Goal: Task Accomplishment & Management: Complete application form

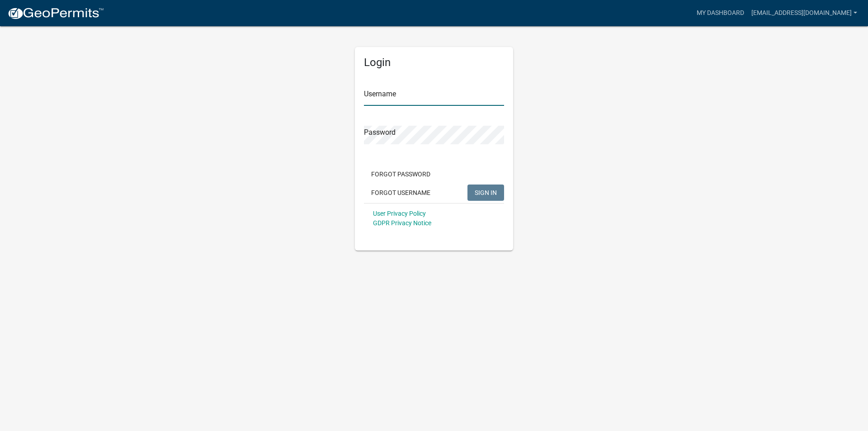
type input "[EMAIL_ADDRESS][DOMAIN_NAME]"
click at [484, 189] on span "SIGN IN" at bounding box center [486, 191] width 22 height 7
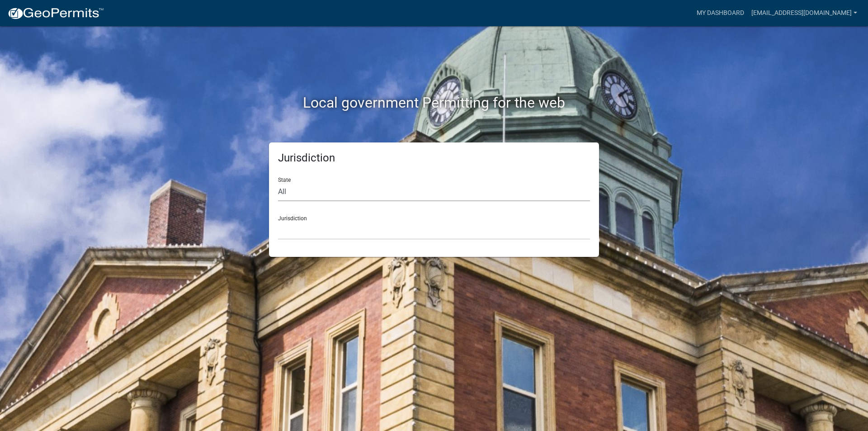
click at [324, 199] on select "All [US_STATE] [US_STATE] [US_STATE] [US_STATE] [US_STATE] [US_STATE] [US_STATE…" at bounding box center [434, 192] width 312 height 19
select select "[US_STATE]"
click at [278, 183] on select "All Colorado Georgia Indiana Iowa Kansas Minnesota Ohio South Carolina Wisconsin" at bounding box center [434, 192] width 312 height 19
click at [303, 233] on select "Becker County, Minnesota Benton County, Minnesota Carlton County, Minnesota Cit…" at bounding box center [434, 230] width 312 height 19
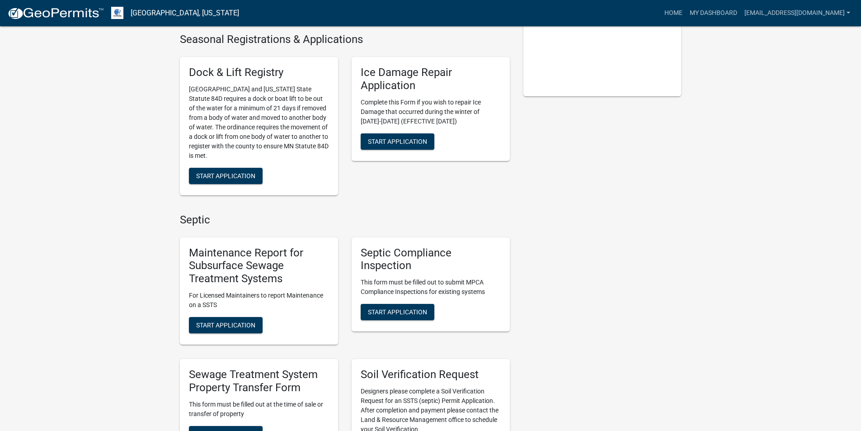
scroll to position [271, 0]
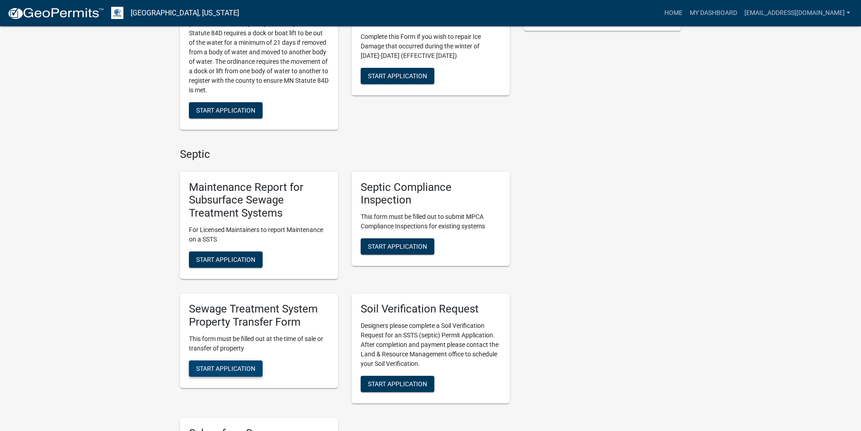
click at [222, 376] on button "Start Application" at bounding box center [226, 368] width 74 height 16
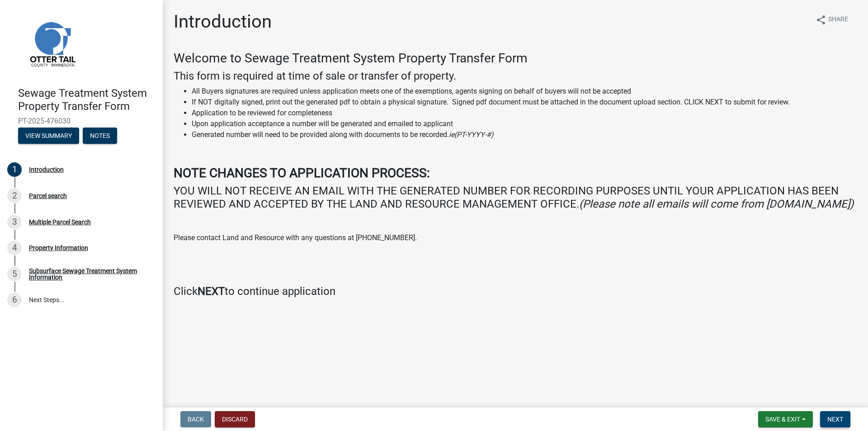
click at [836, 417] on span "Next" at bounding box center [835, 418] width 16 height 7
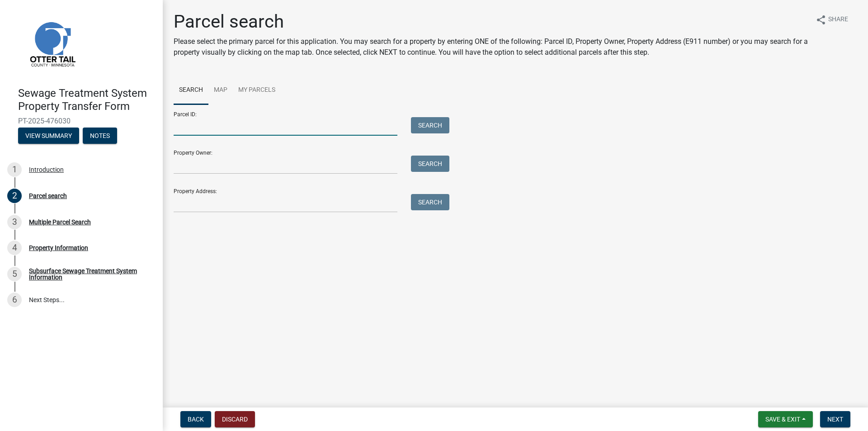
click at [206, 130] on input "Parcel ID:" at bounding box center [286, 126] width 224 height 19
type input "20000990977000"
click at [426, 118] on button "Search" at bounding box center [430, 125] width 38 height 16
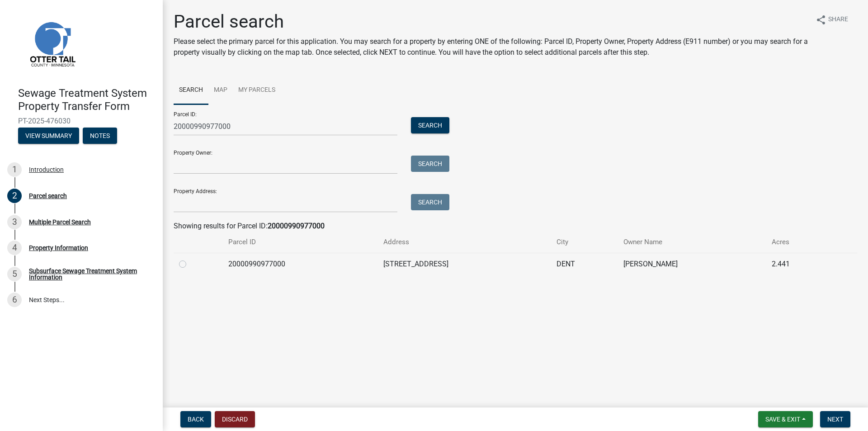
click at [190, 259] on label at bounding box center [190, 259] width 0 height 0
click at [190, 264] on input "radio" at bounding box center [193, 262] width 6 height 6
radio input "true"
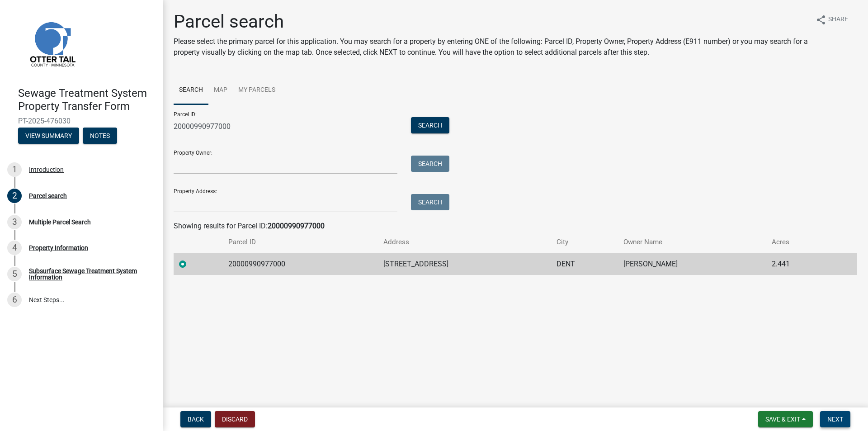
click at [841, 416] on span "Next" at bounding box center [835, 418] width 16 height 7
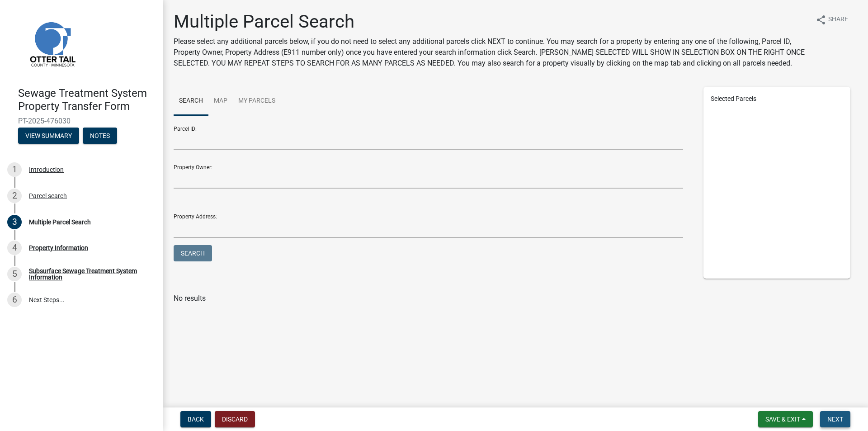
click at [835, 412] on button "Next" at bounding box center [835, 419] width 30 height 16
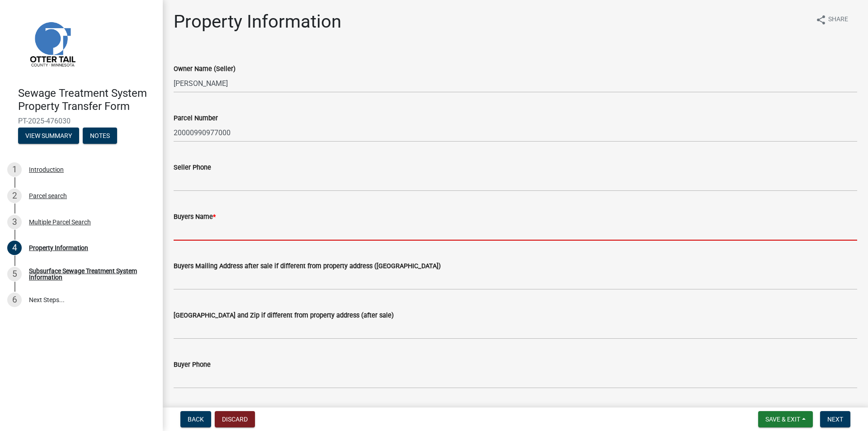
click at [209, 233] on input "Buyers Name *" at bounding box center [515, 231] width 683 height 19
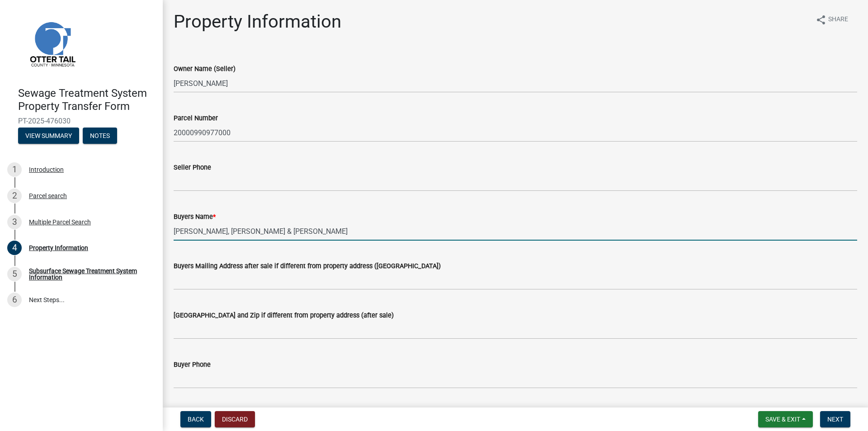
scroll to position [226, 0]
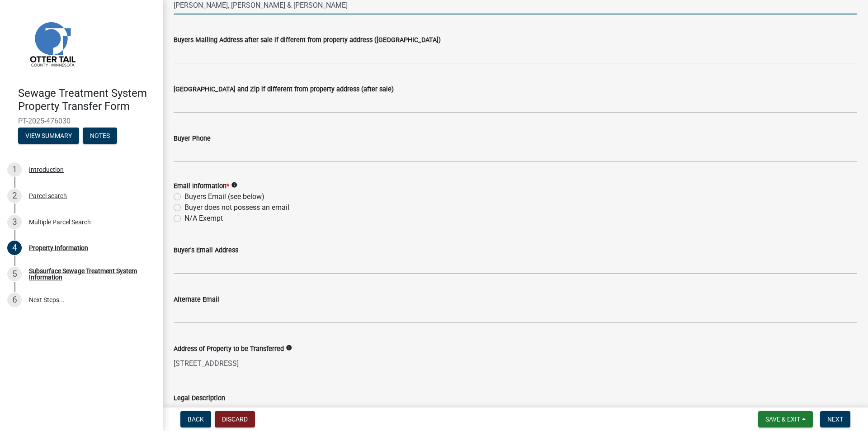
type input "JESSICA J. RIEPE, DANA R. HERVEY & MELISSA K. RIEPE"
click at [207, 207] on label "Buyer does not possess an email" at bounding box center [236, 207] width 105 height 11
click at [190, 207] on input "Buyer does not possess an email" at bounding box center [187, 205] width 6 height 6
radio input "true"
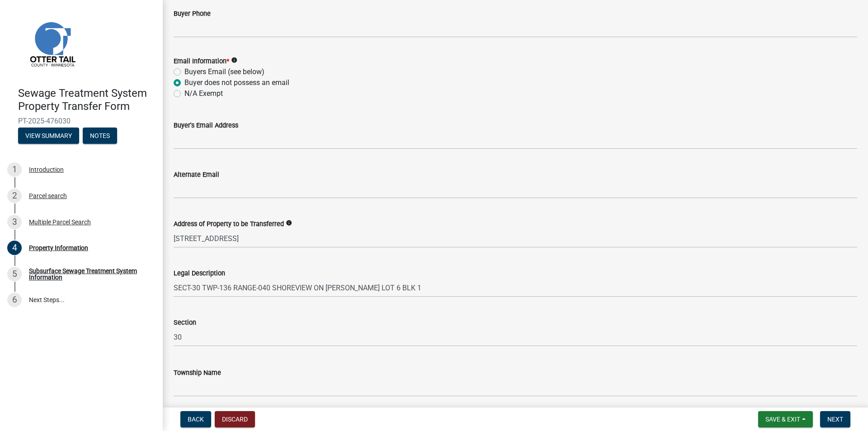
scroll to position [386, 0]
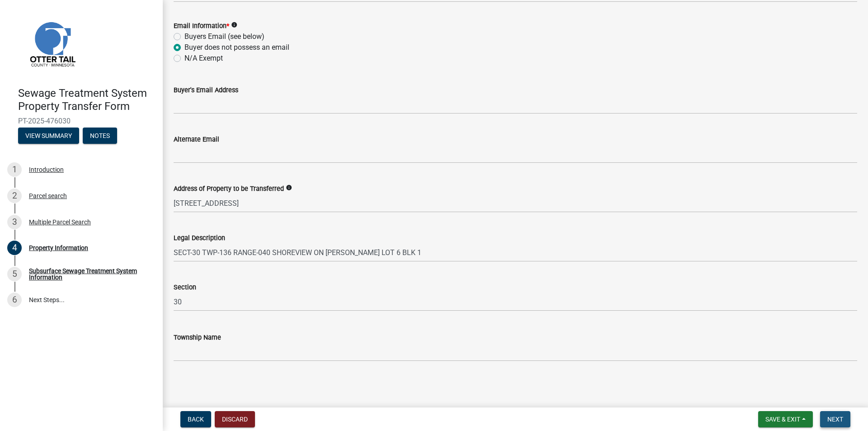
click at [832, 420] on span "Next" at bounding box center [835, 418] width 16 height 7
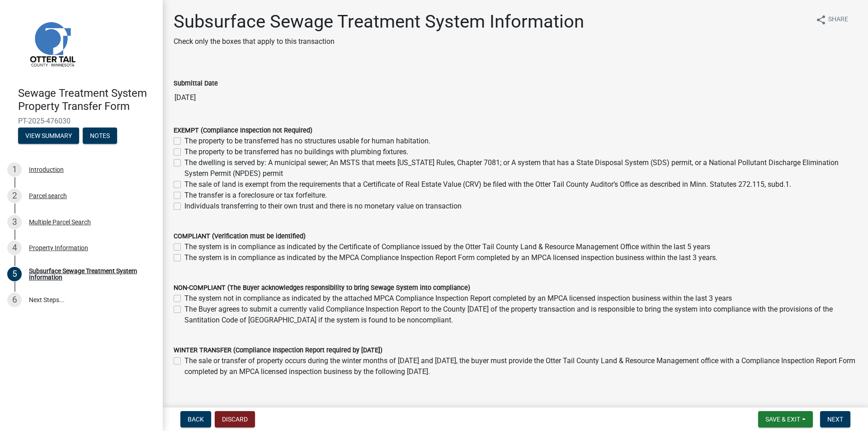
click at [182, 185] on div "The sale of land is exempt from the requirements that a Certificate of Real Est…" at bounding box center [515, 184] width 683 height 11
click at [184, 185] on label "The sale of land is exempt from the requirements that a Certificate of Real Est…" at bounding box center [487, 184] width 607 height 11
click at [184, 185] on input "The sale of land is exempt from the requirements that a Certificate of Real Est…" at bounding box center [187, 182] width 6 height 6
checkbox input "true"
checkbox input "false"
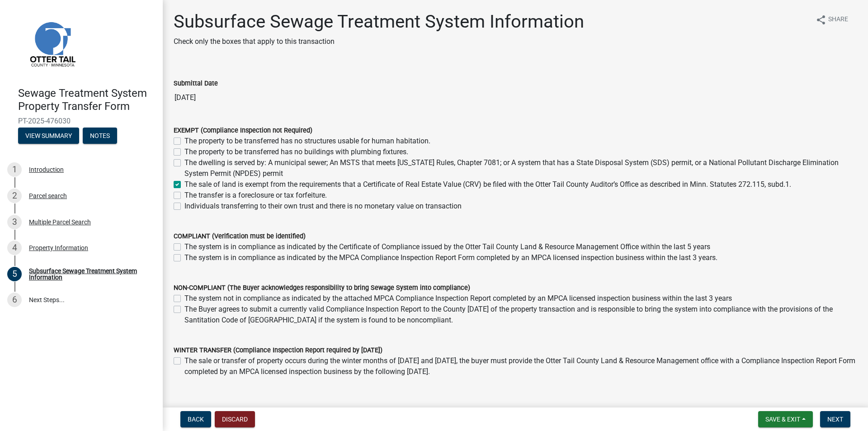
checkbox input "false"
checkbox input "true"
checkbox input "false"
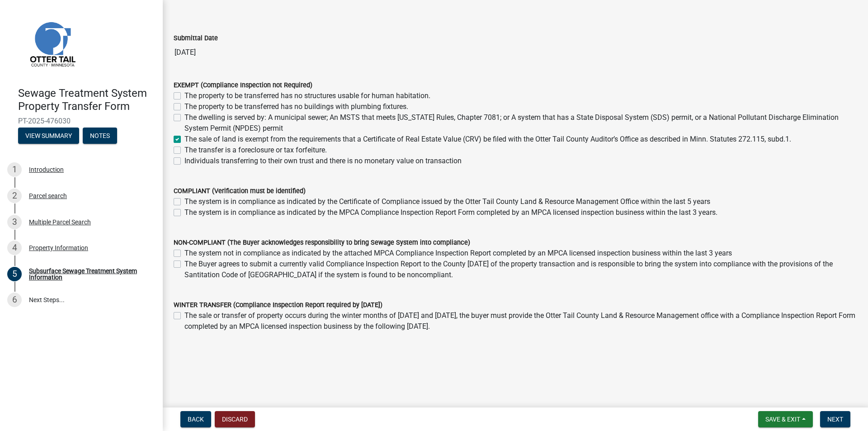
scroll to position [46, 0]
click at [833, 413] on button "Next" at bounding box center [835, 419] width 30 height 16
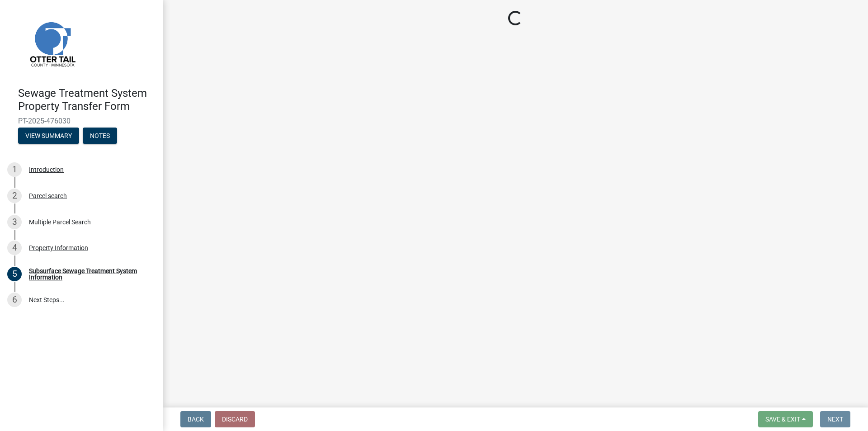
scroll to position [0, 0]
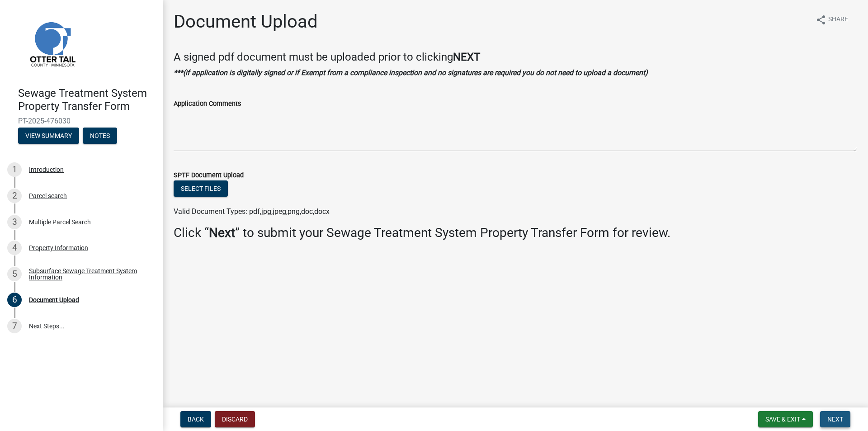
click at [828, 418] on span "Next" at bounding box center [835, 418] width 16 height 7
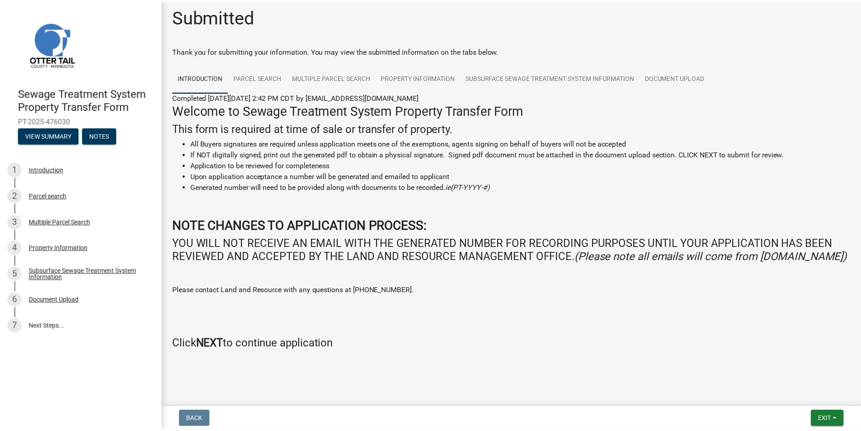
scroll to position [18, 0]
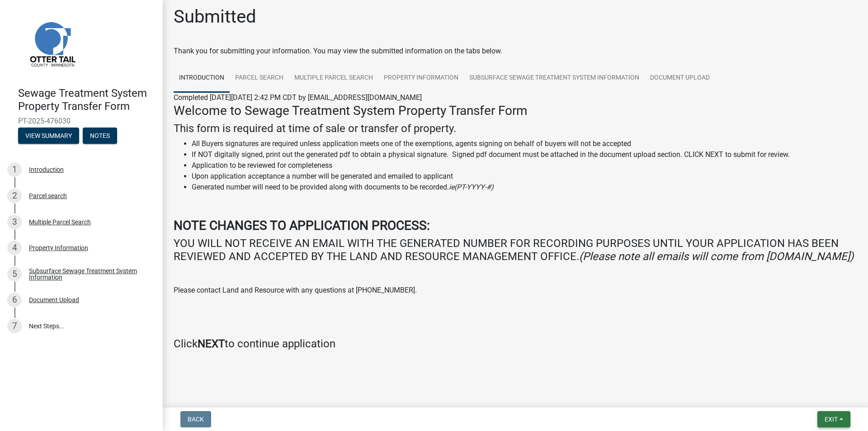
click at [824, 416] on span "Exit" at bounding box center [830, 418] width 13 height 7
click at [813, 398] on button "Save & Exit" at bounding box center [814, 396] width 72 height 22
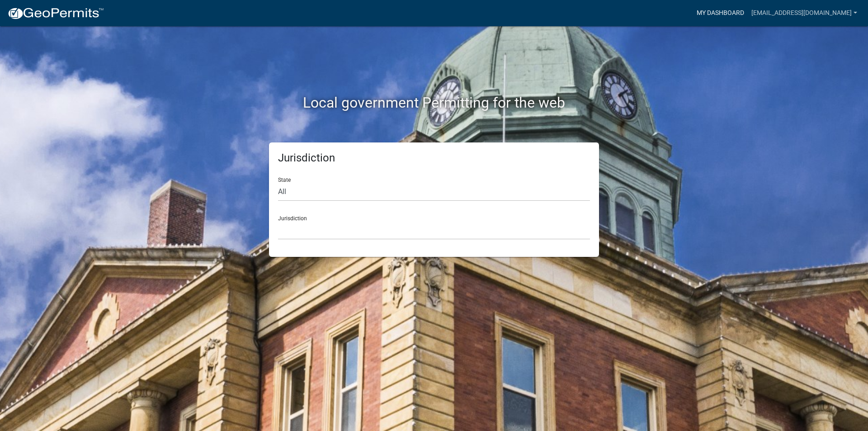
click at [707, 16] on link "My Dashboard" at bounding box center [720, 13] width 55 height 17
